Goal: Transaction & Acquisition: Download file/media

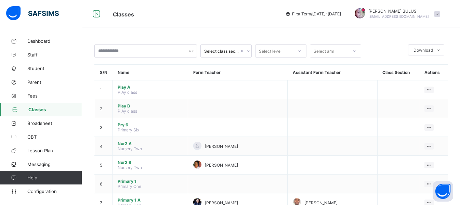
scroll to position [269, 0]
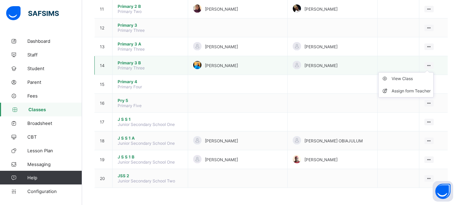
click at [415, 75] on ul "View Class Assign form Teacher" at bounding box center [405, 84] width 55 height 25
click at [411, 77] on div "View Class" at bounding box center [410, 78] width 39 height 7
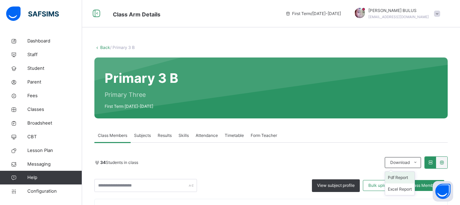
click at [406, 178] on li "Pdf Report" at bounding box center [399, 178] width 29 height 12
click at [103, 45] on link "Back" at bounding box center [105, 47] width 10 height 5
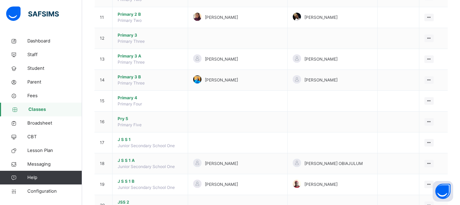
scroll to position [296, 0]
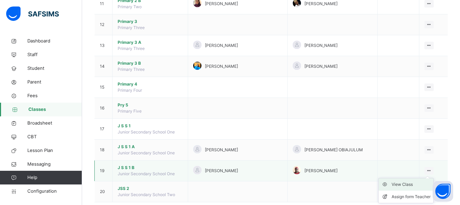
click at [417, 184] on div "View Class" at bounding box center [410, 184] width 39 height 7
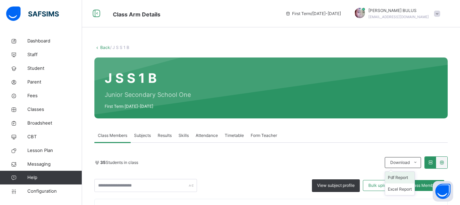
click at [403, 177] on li "Pdf Report" at bounding box center [399, 178] width 29 height 12
